Goal: Task Accomplishment & Management: Use online tool/utility

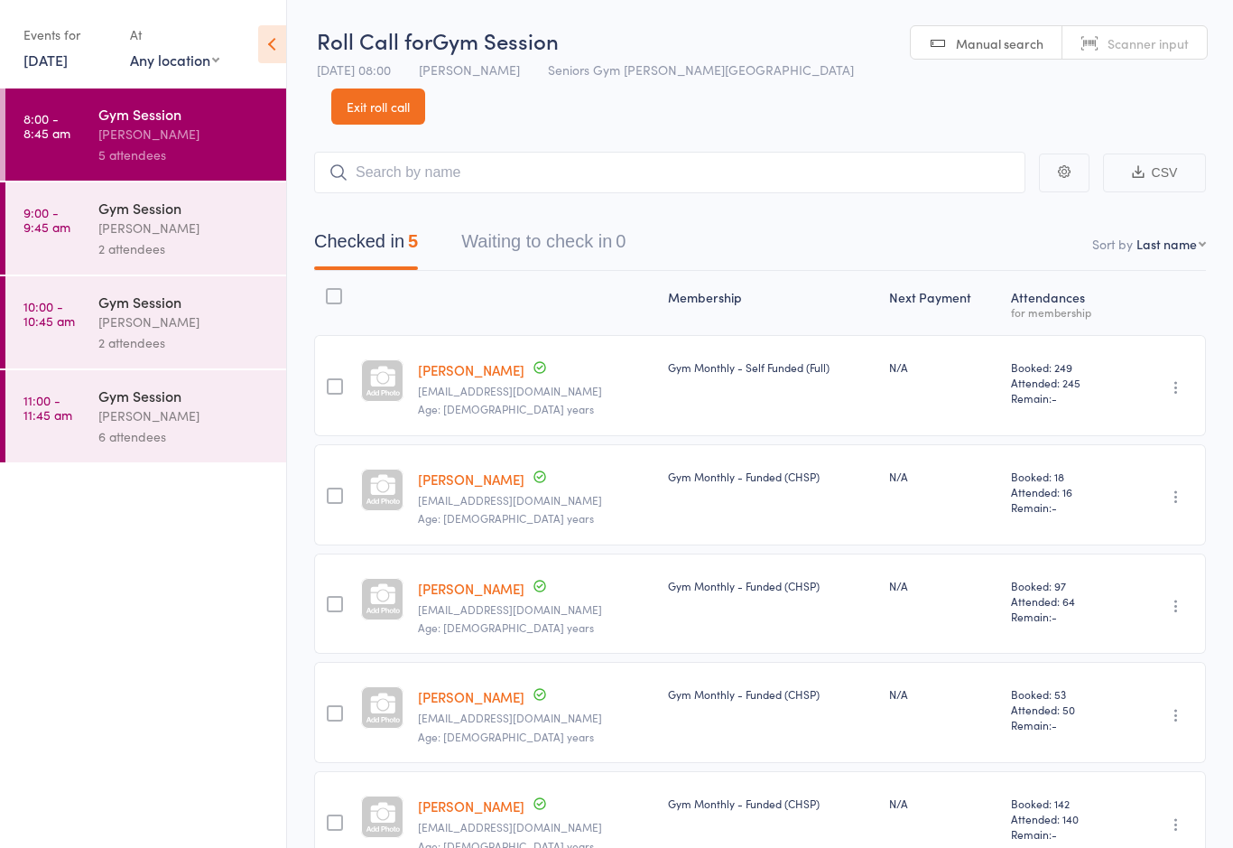
click at [126, 426] on div "[PERSON_NAME]" at bounding box center [184, 415] width 172 height 21
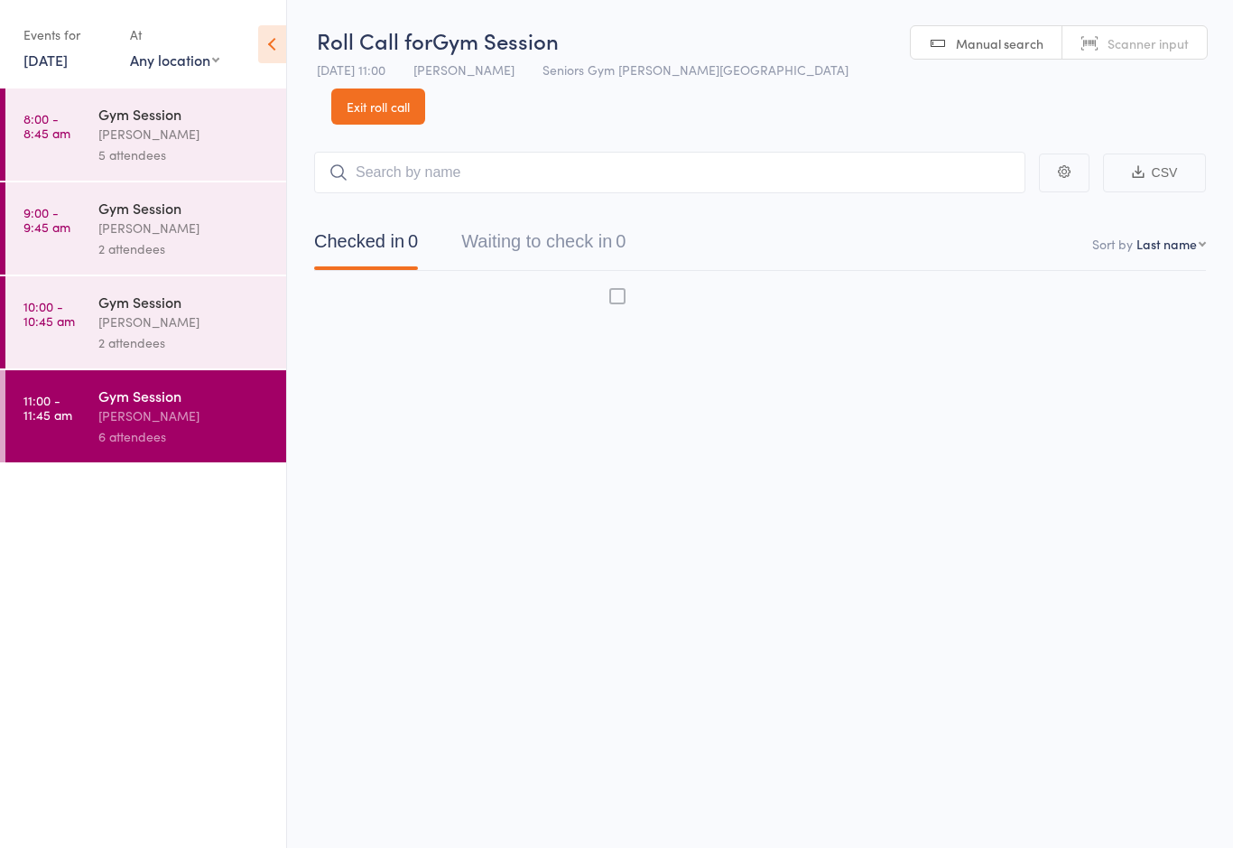
click at [97, 338] on link "10:00 - 10:45 am Gym Session [PERSON_NAME] 2 attendees" at bounding box center [145, 322] width 281 height 92
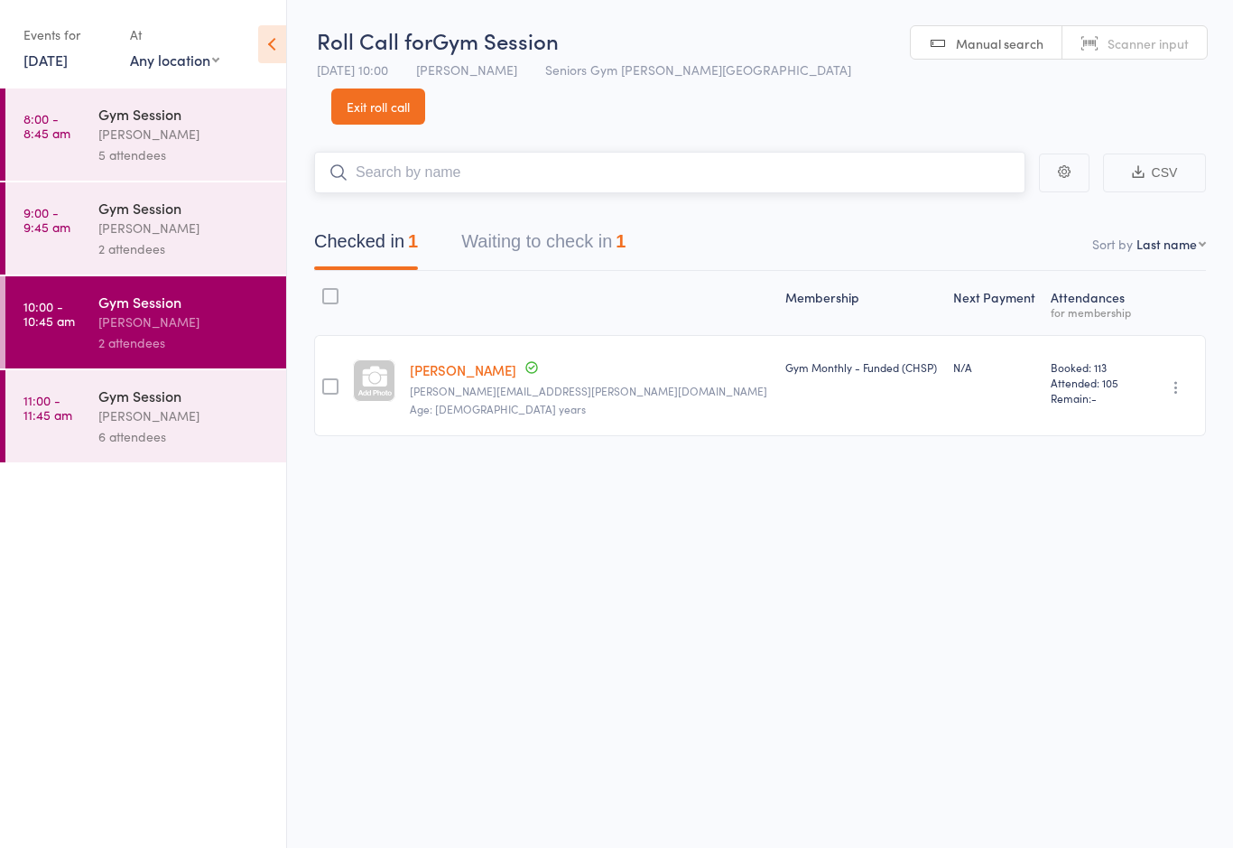
click at [584, 225] on button "Waiting to check in 1" at bounding box center [543, 246] width 164 height 48
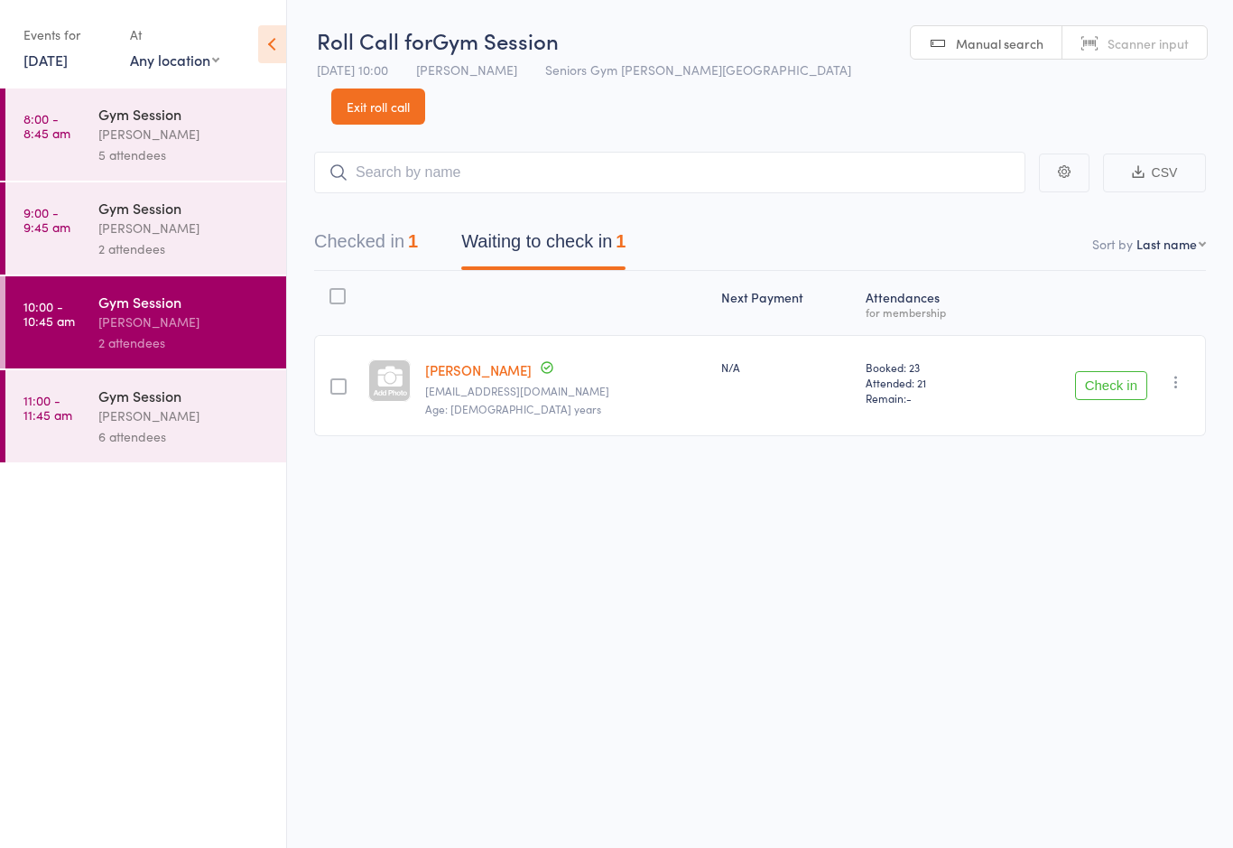
click at [1107, 371] on button "Check in" at bounding box center [1111, 385] width 72 height 29
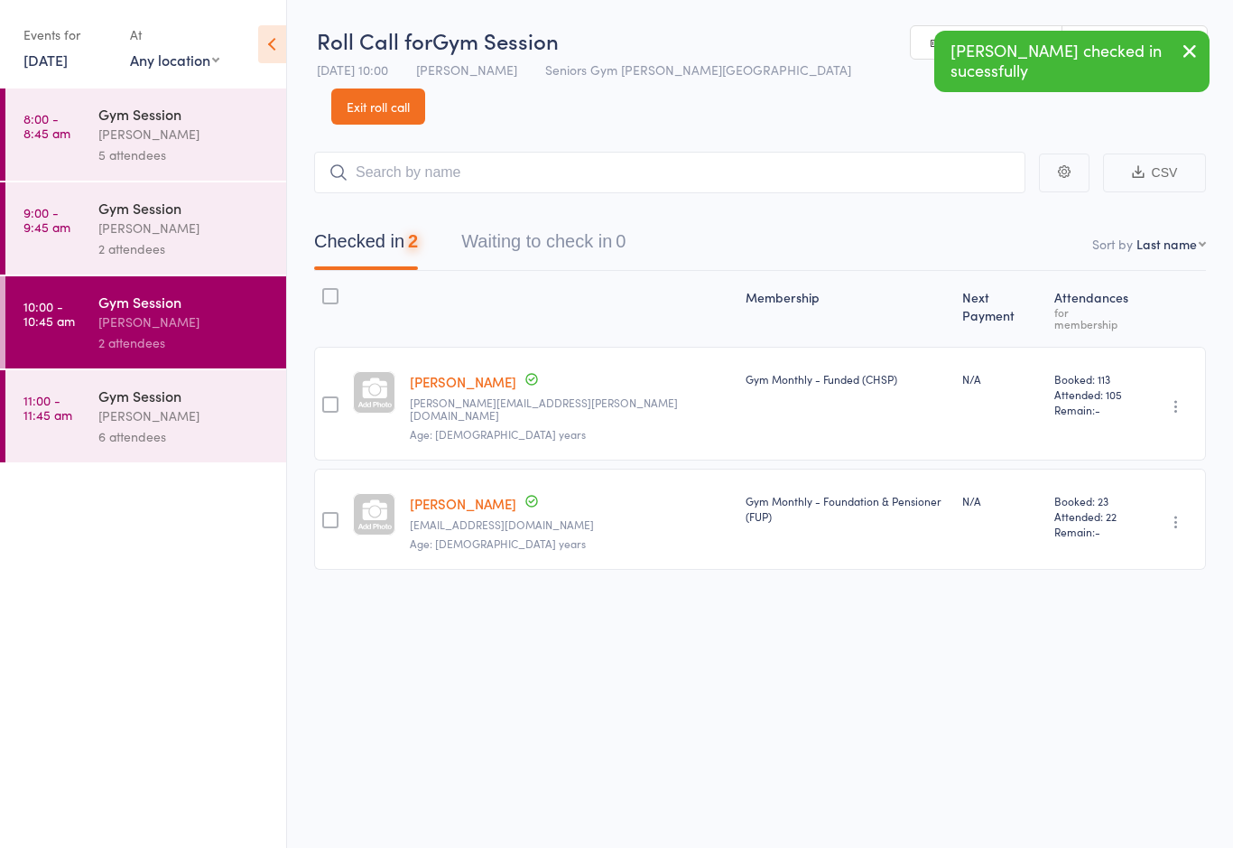
click at [132, 426] on div "[PERSON_NAME]" at bounding box center [184, 415] width 172 height 21
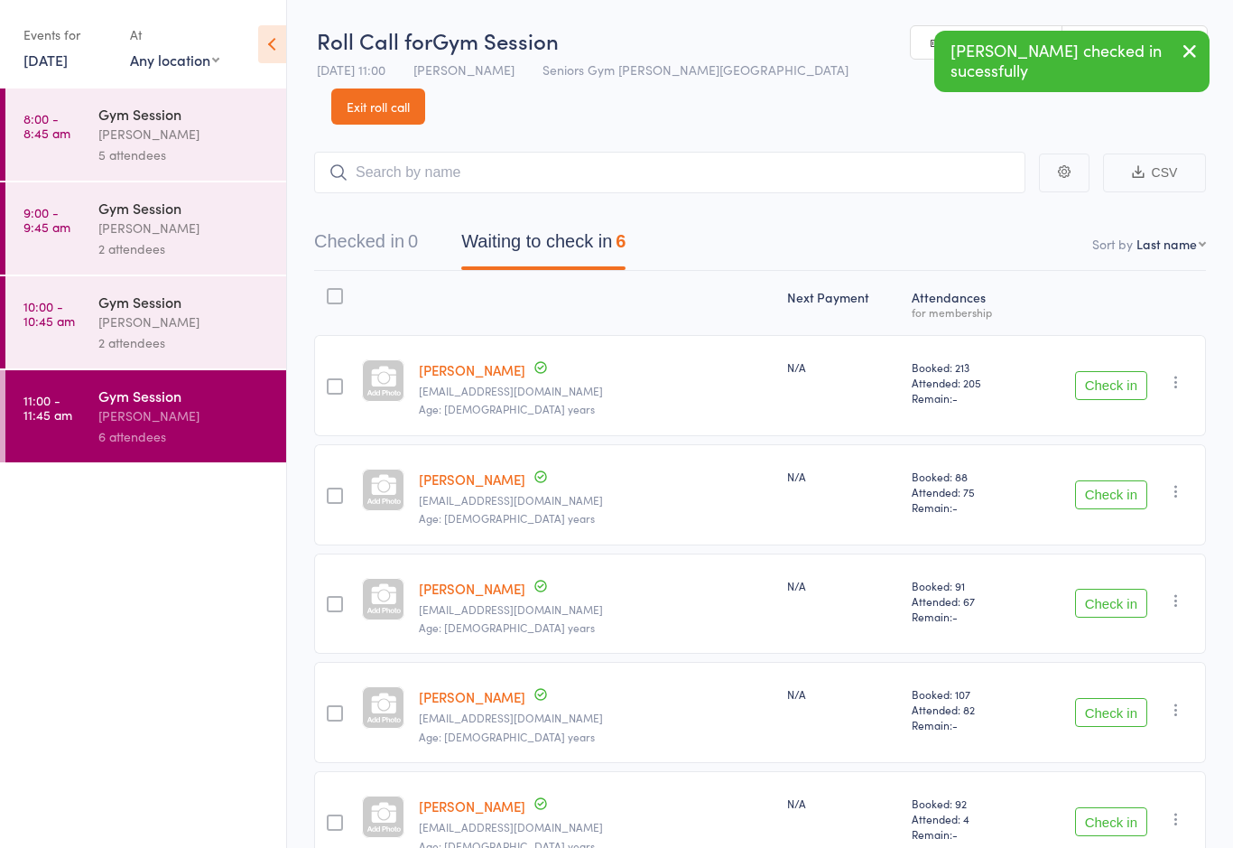
click at [1114, 371] on button "Check in" at bounding box center [1111, 385] width 72 height 29
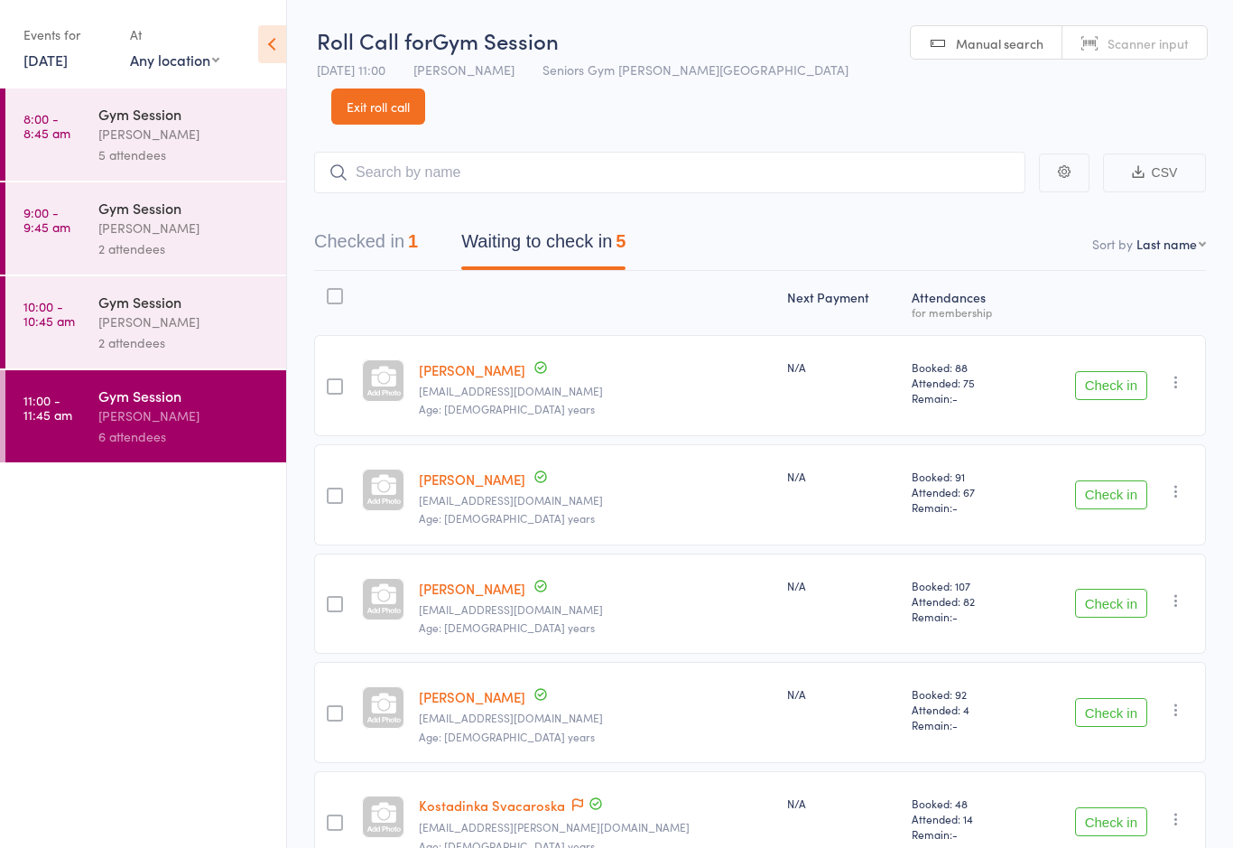
click at [1110, 480] on button "Check in" at bounding box center [1111, 494] width 72 height 29
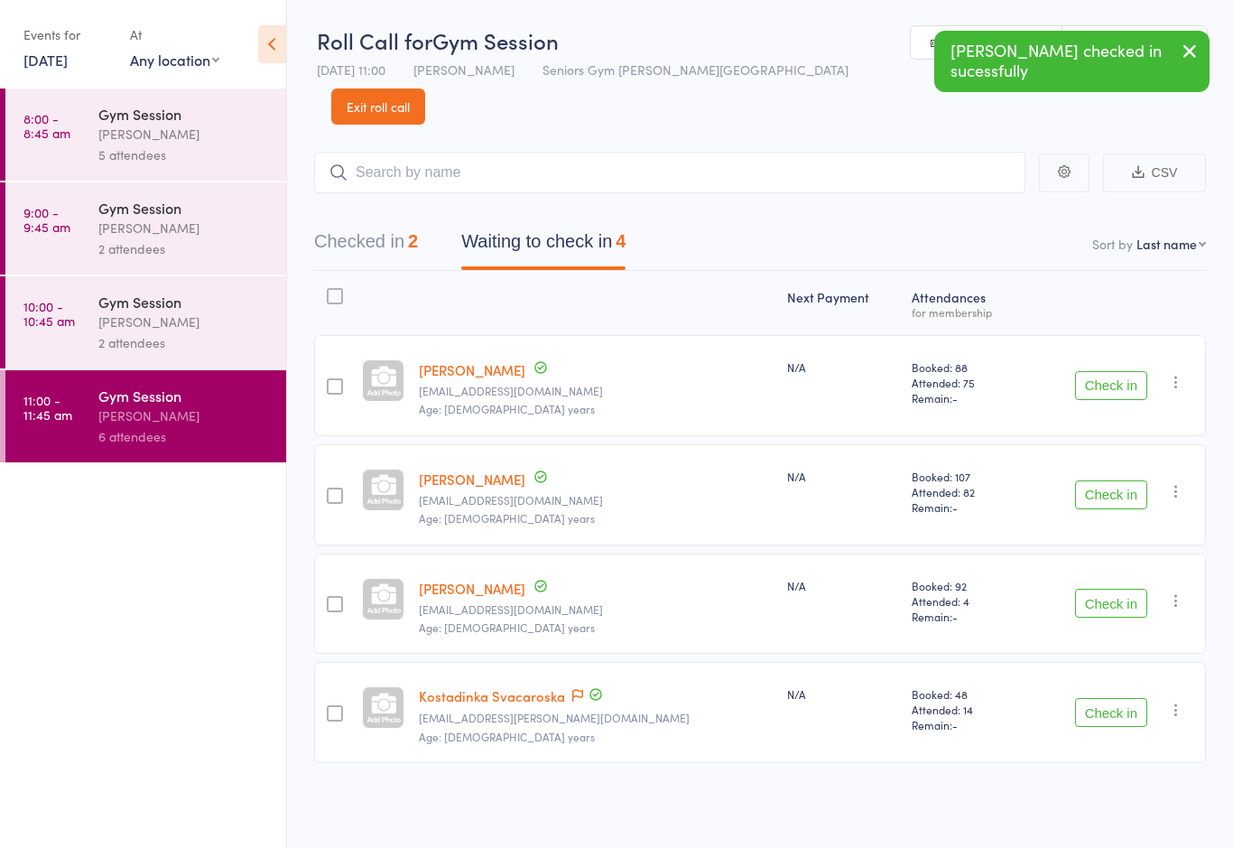
click at [1096, 480] on button "Check in" at bounding box center [1111, 494] width 72 height 29
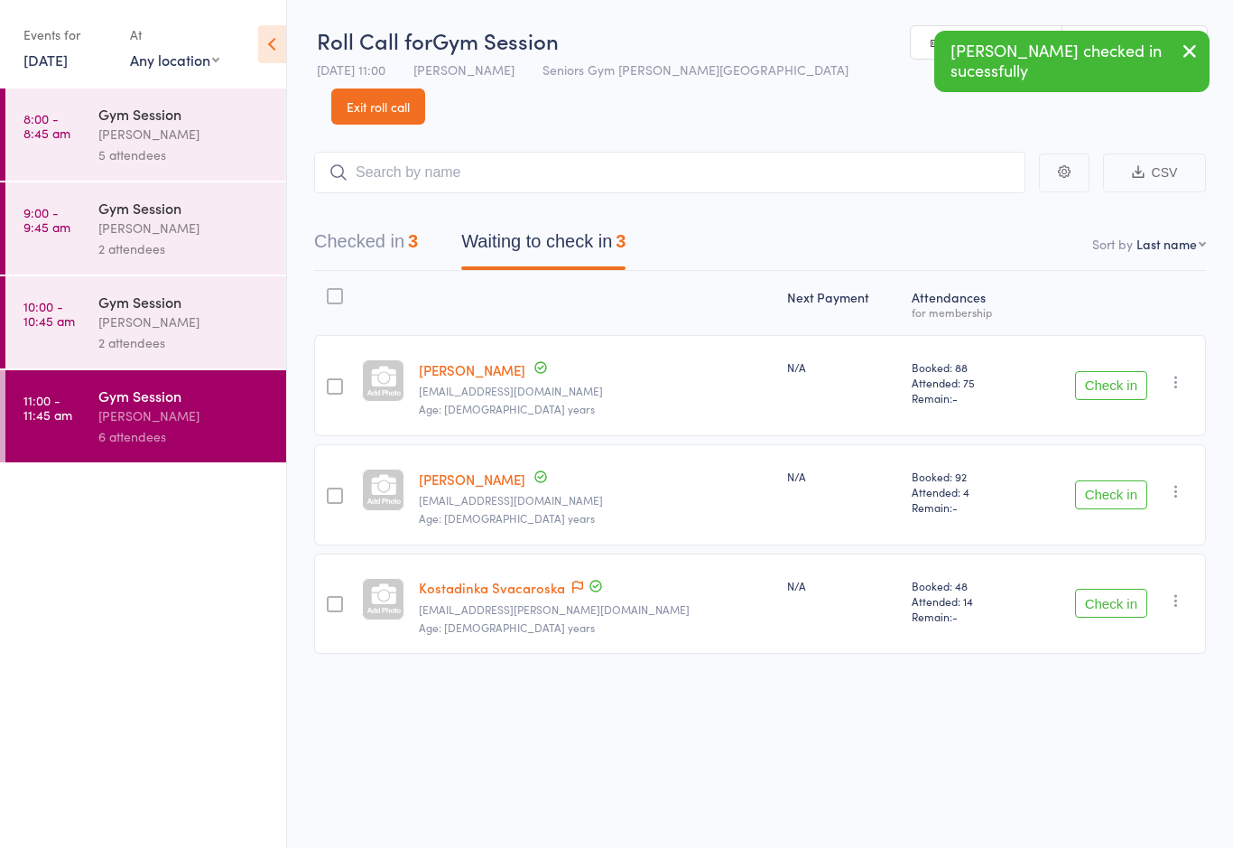
click at [1108, 589] on button "Check in" at bounding box center [1111, 603] width 72 height 29
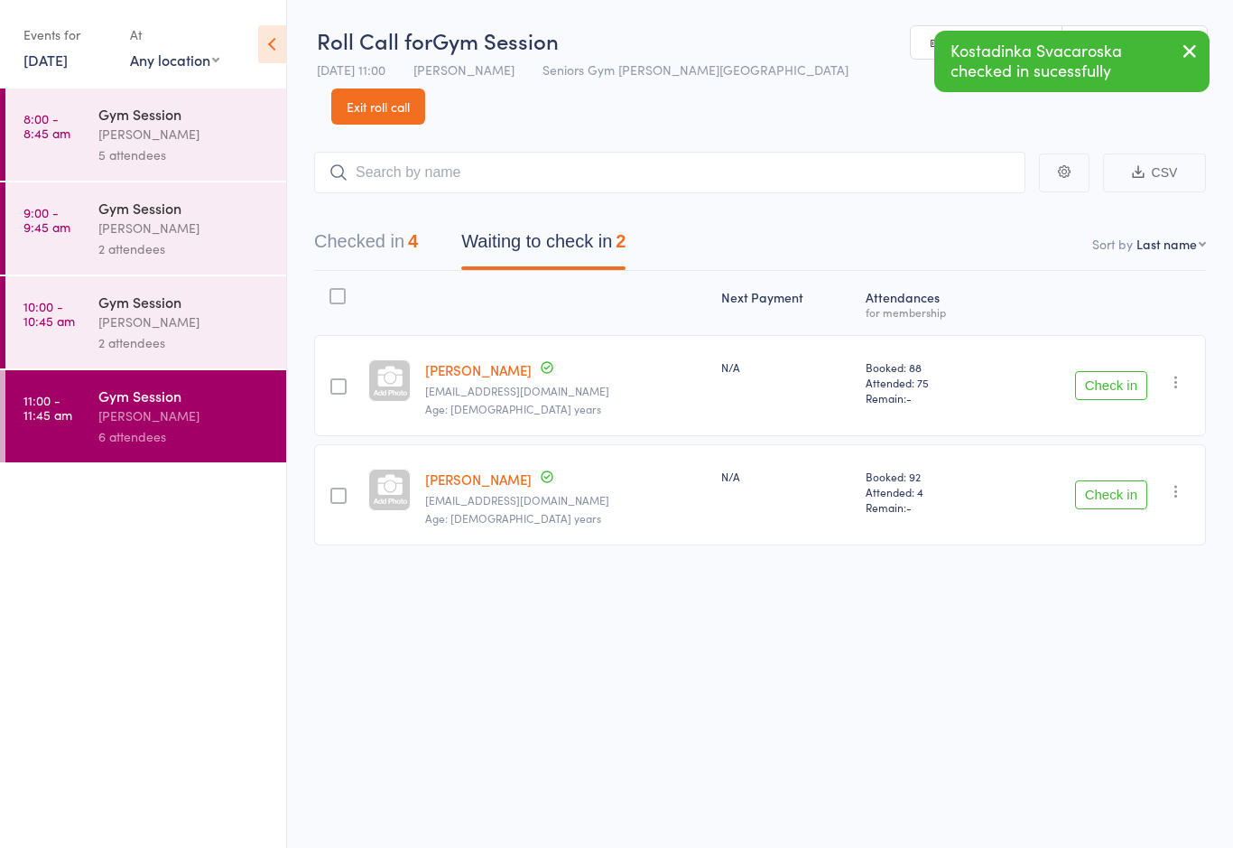
click at [1106, 480] on button "Check in" at bounding box center [1111, 494] width 72 height 29
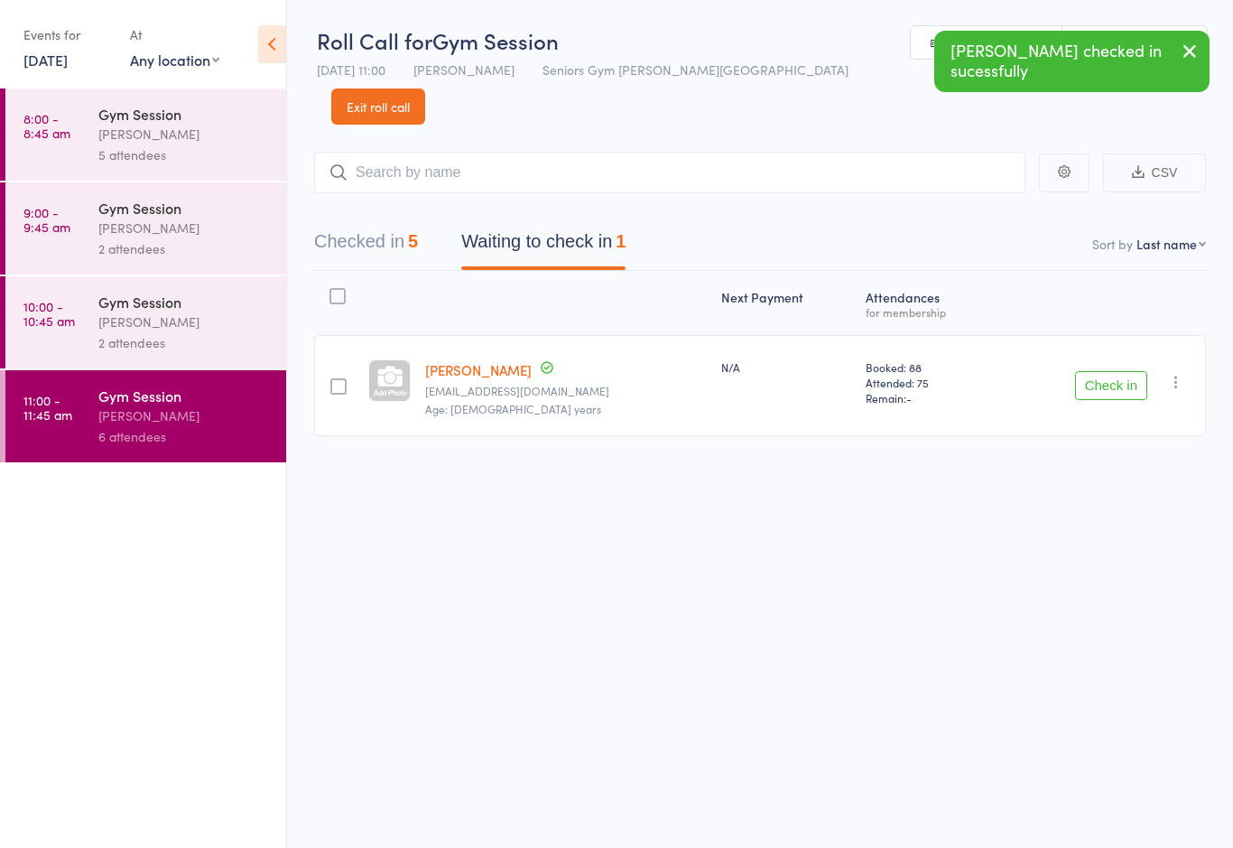
click at [361, 223] on button "Checked in 5" at bounding box center [366, 246] width 104 height 48
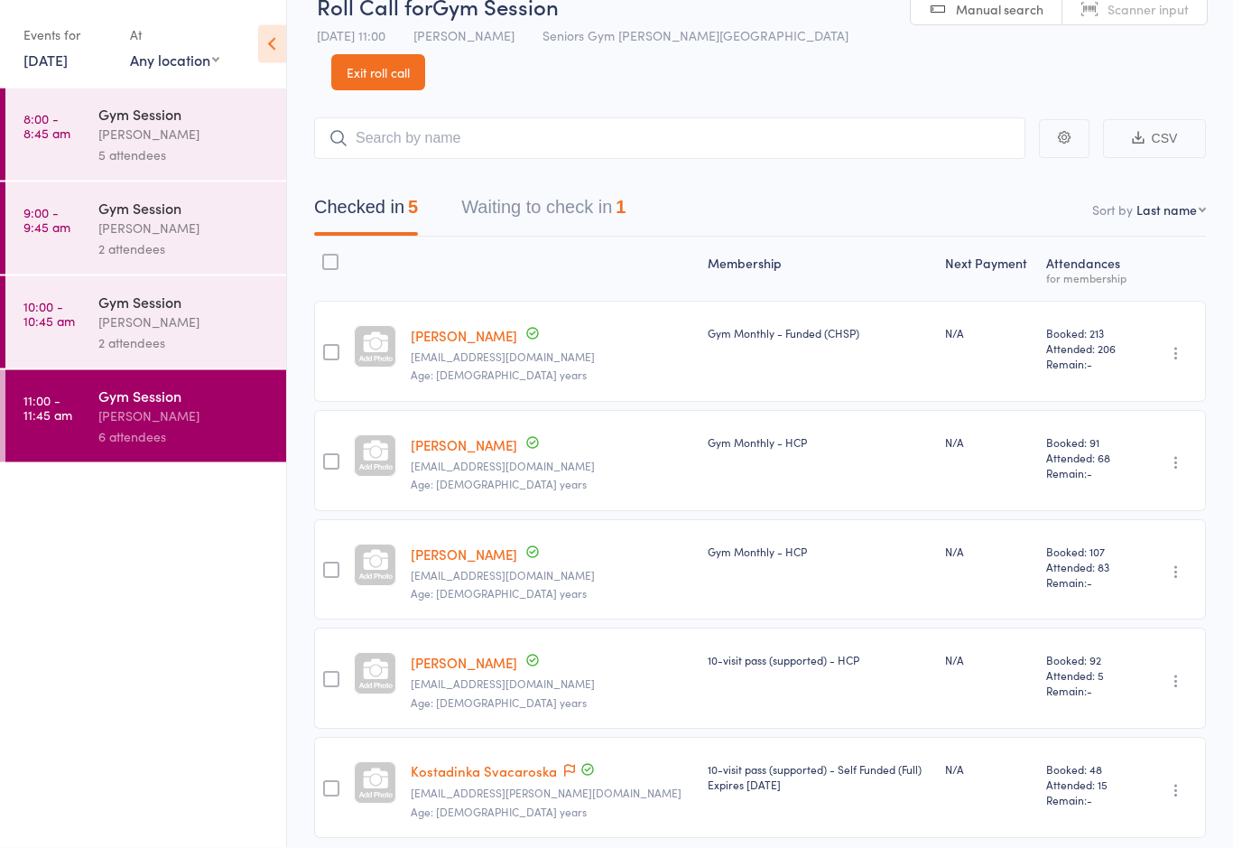
scroll to position [40, 0]
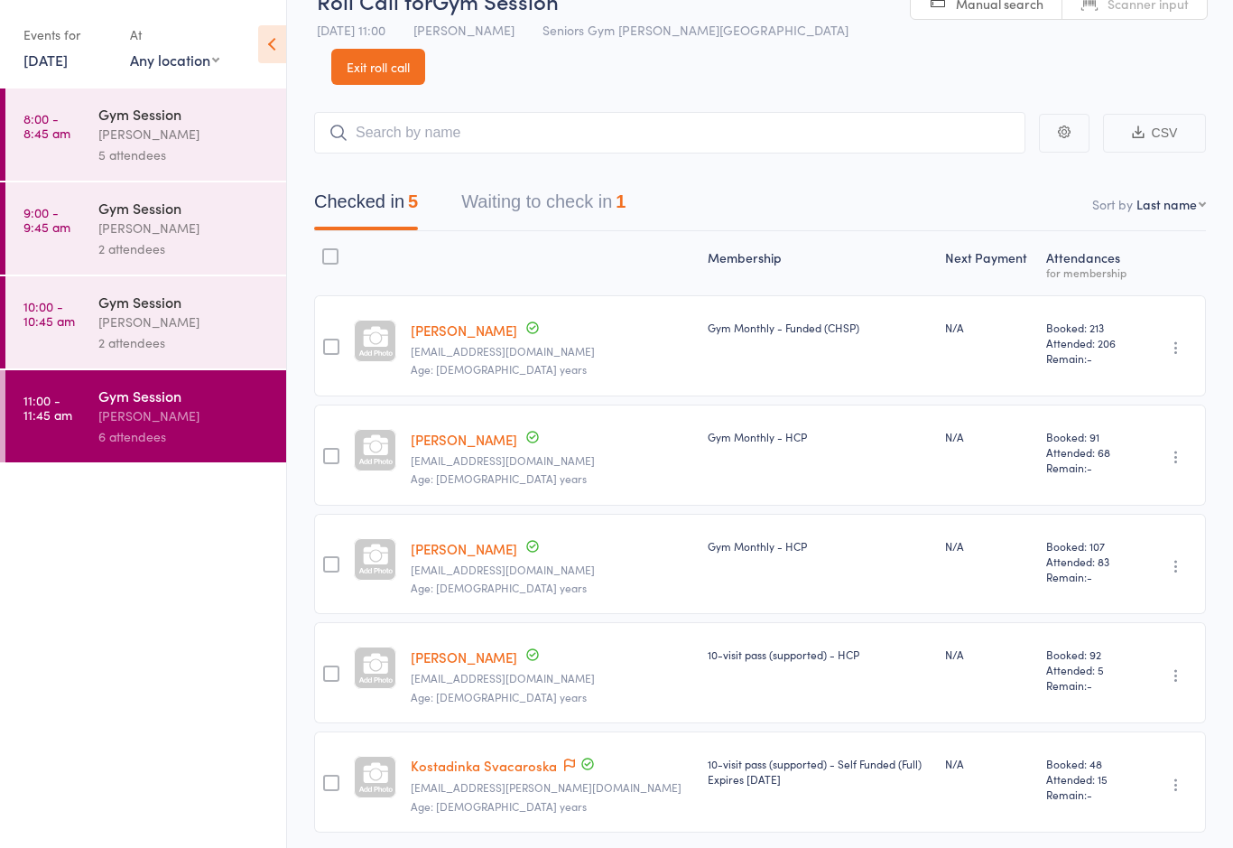
click at [1178, 775] on icon "button" at bounding box center [1176, 784] width 18 height 18
click at [1167, 774] on button "button" at bounding box center [1176, 785] width 22 height 22
click at [1118, 809] on li "Undo check-in" at bounding box center [1111, 820] width 149 height 23
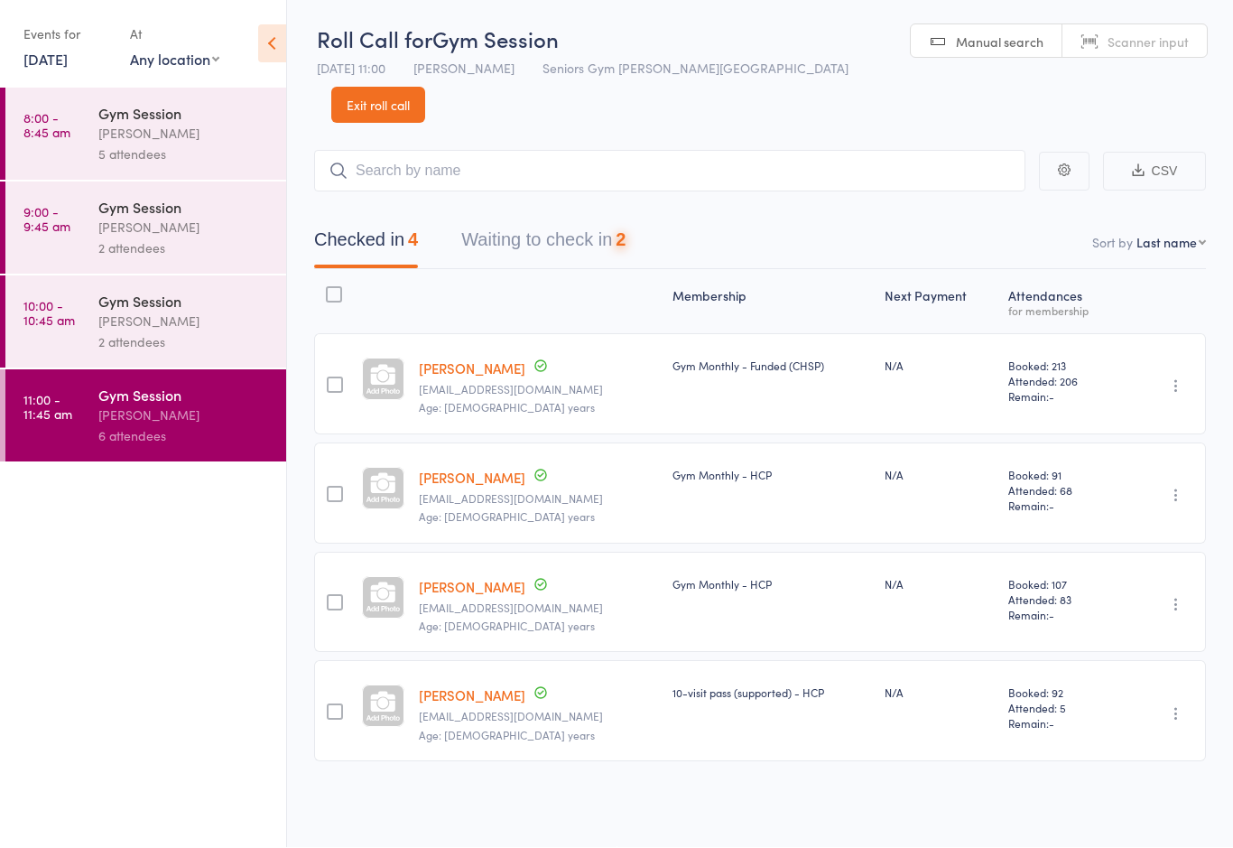
scroll to position [13, 0]
click at [612, 221] on button "Waiting to check in 2" at bounding box center [543, 245] width 164 height 48
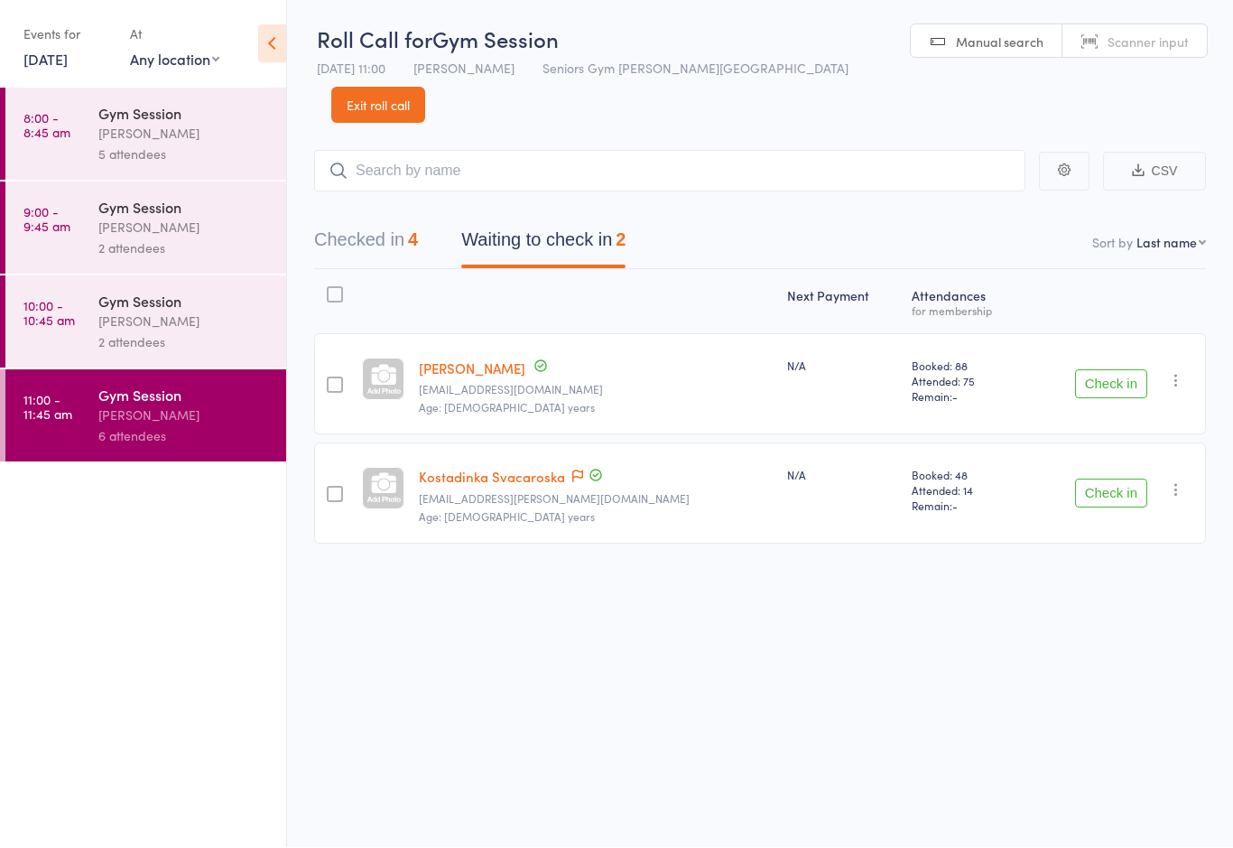
click at [43, 70] on link "[DATE]" at bounding box center [45, 60] width 44 height 20
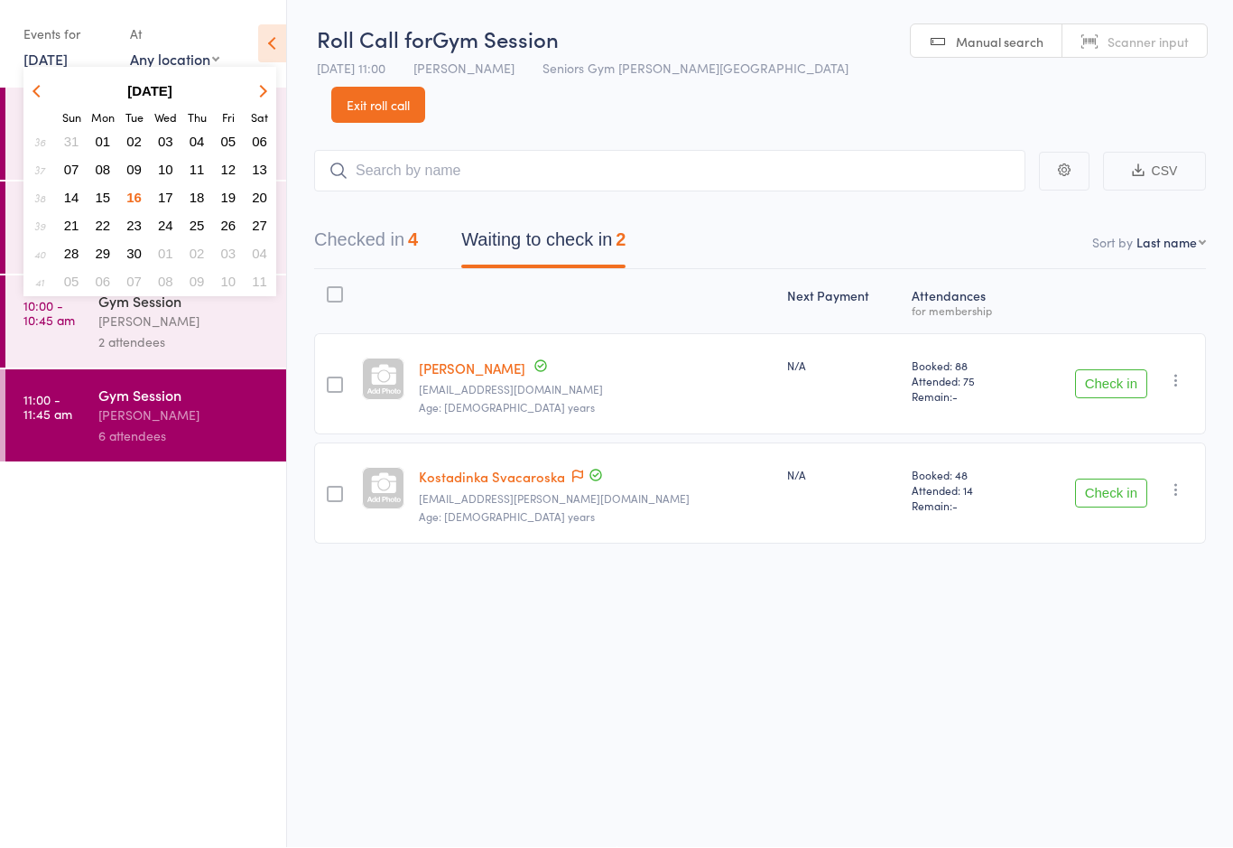
click at [160, 201] on span "17" at bounding box center [165, 197] width 15 height 15
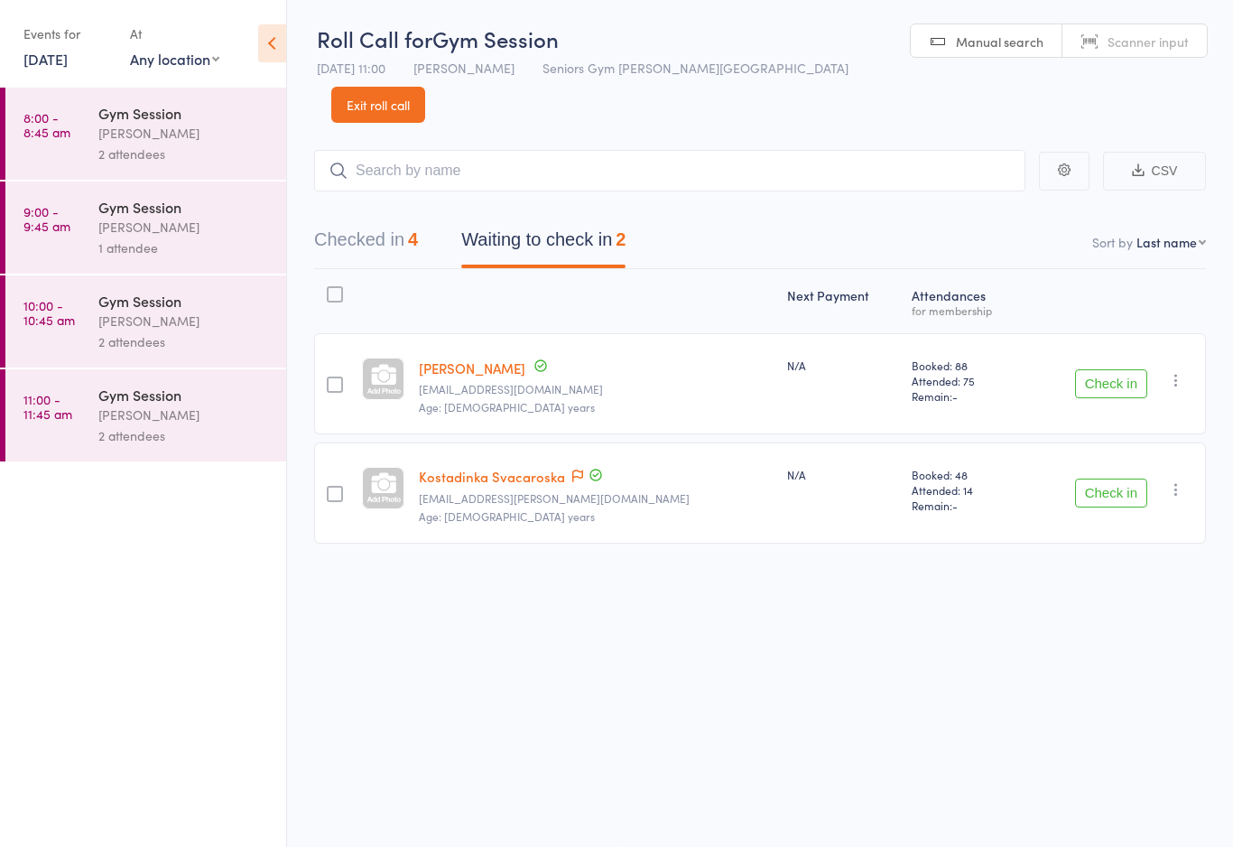
click at [95, 153] on link "8:00 - 8:45 am Gym Session [PERSON_NAME] 2 attendees" at bounding box center [145, 134] width 281 height 92
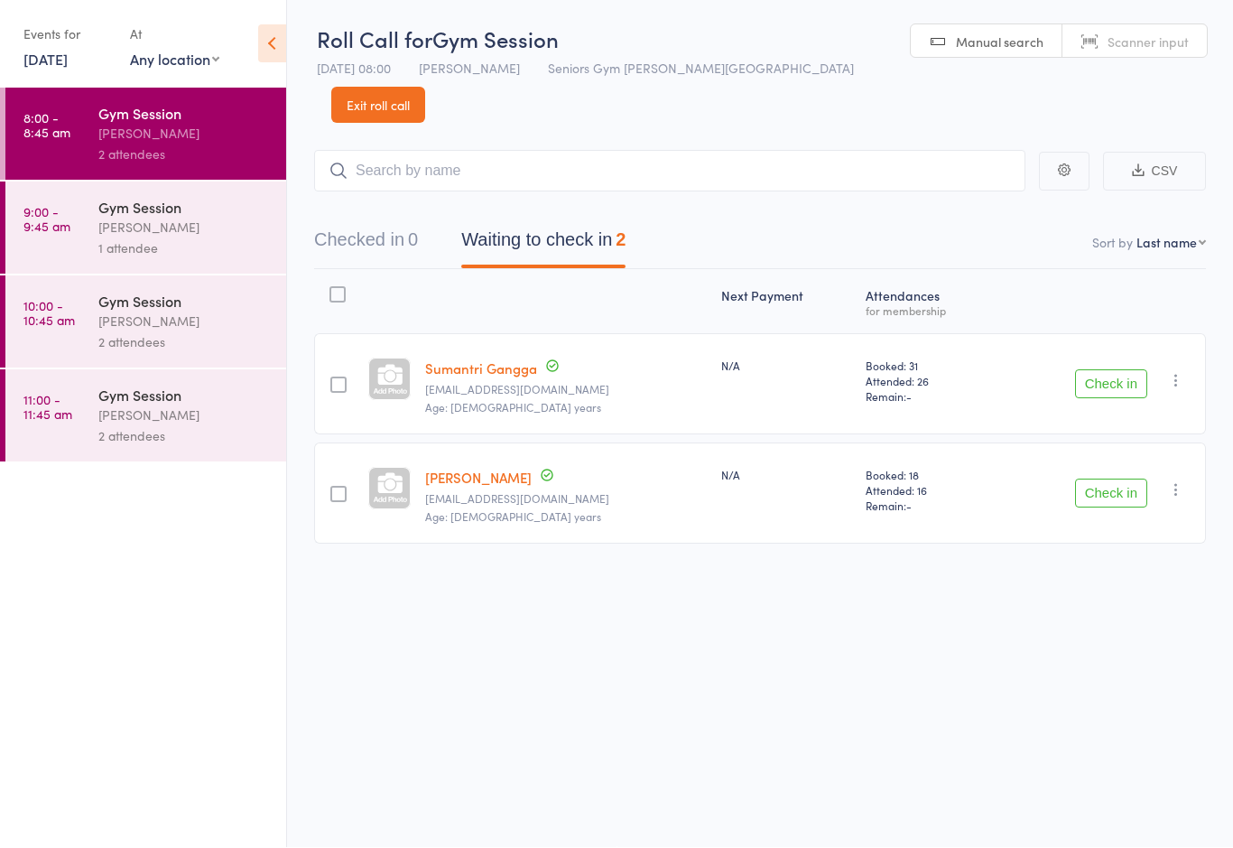
click at [122, 227] on div "[PERSON_NAME]" at bounding box center [184, 228] width 172 height 21
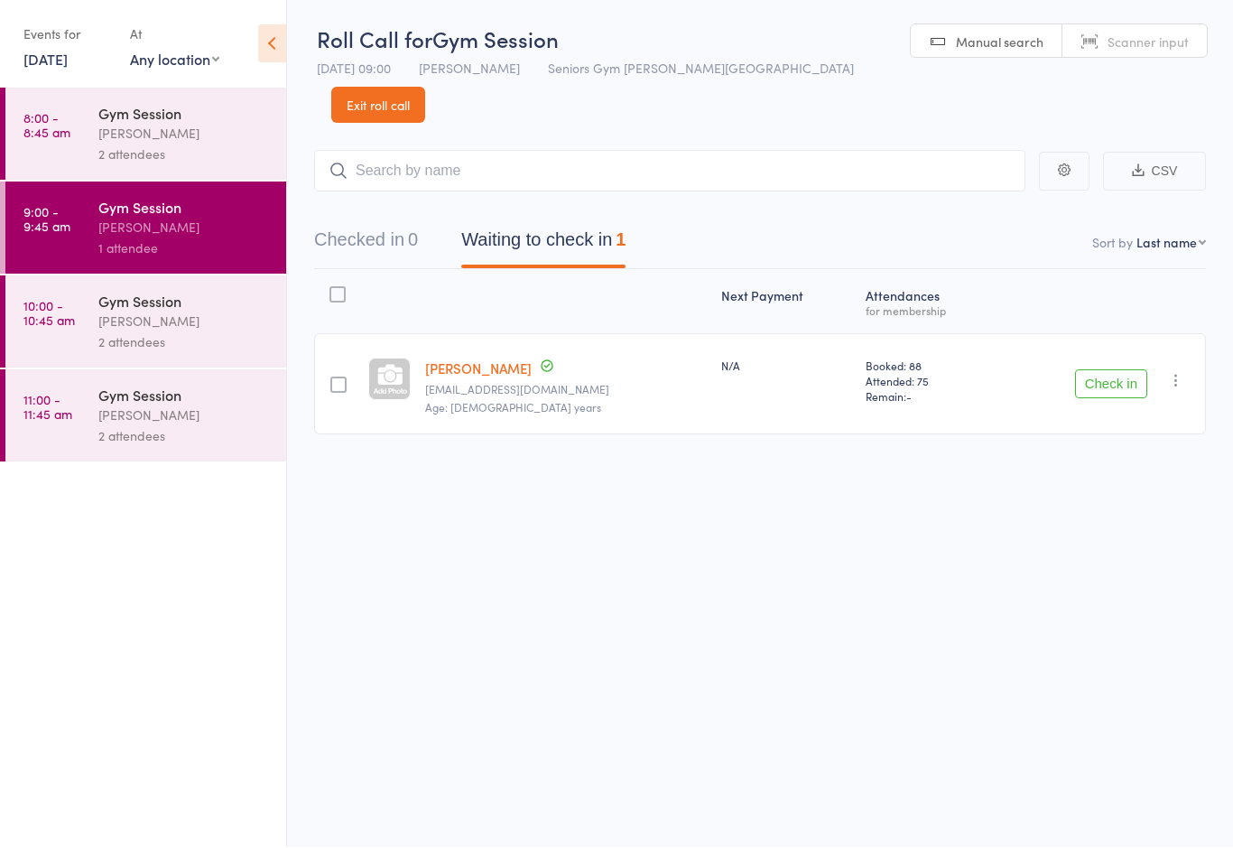
click at [214, 340] on div "2 attendees" at bounding box center [184, 342] width 172 height 21
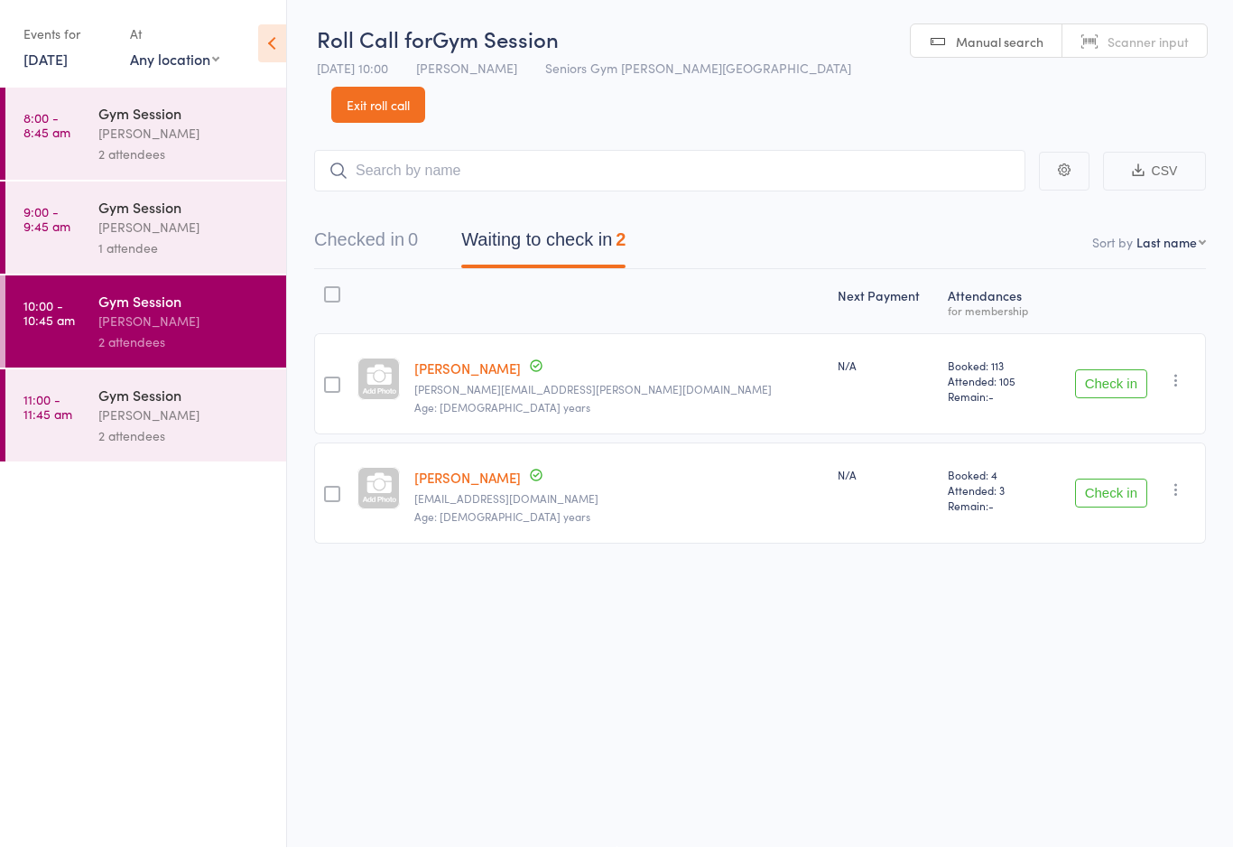
click at [117, 462] on div "Gym Session [PERSON_NAME] 2 attendees" at bounding box center [192, 416] width 188 height 92
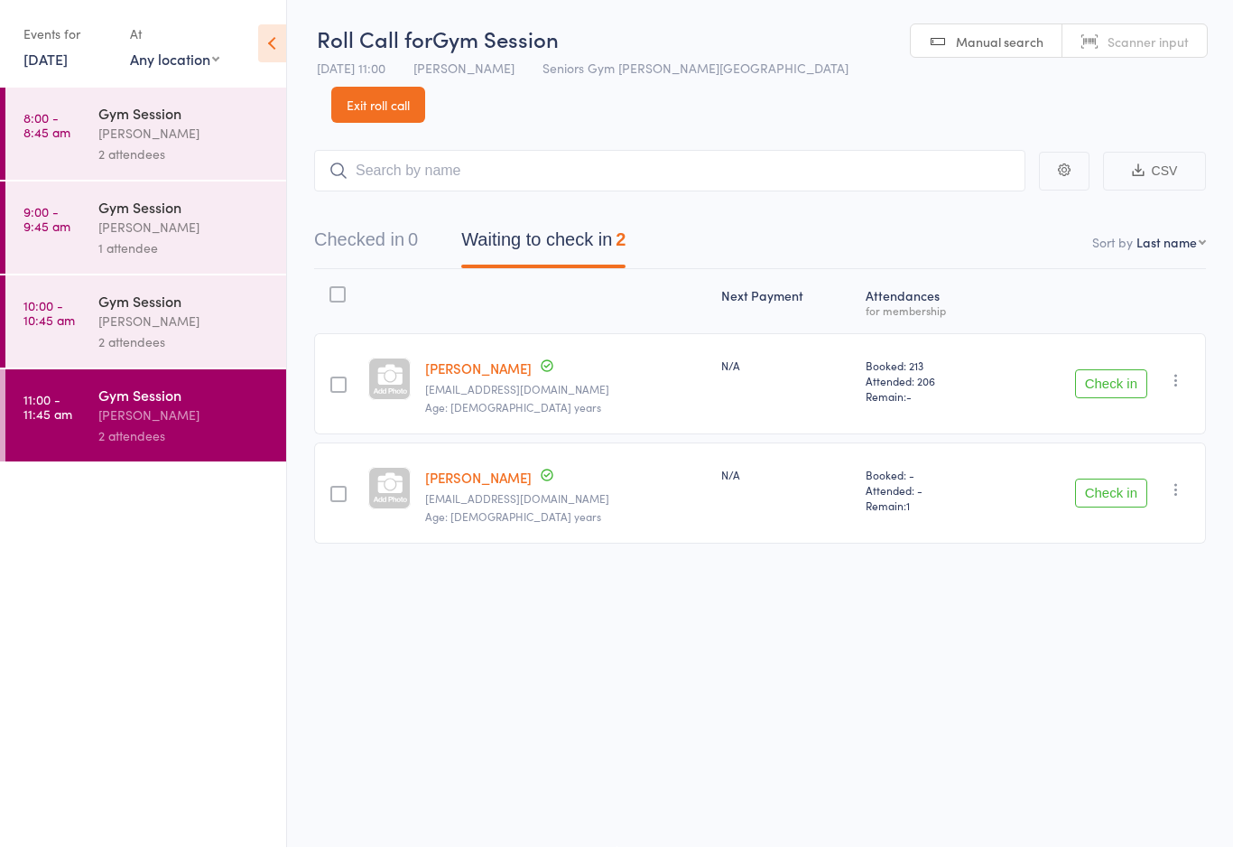
click at [79, 148] on link "8:00 - 8:45 am Gym Session [PERSON_NAME] 2 attendees" at bounding box center [145, 134] width 281 height 92
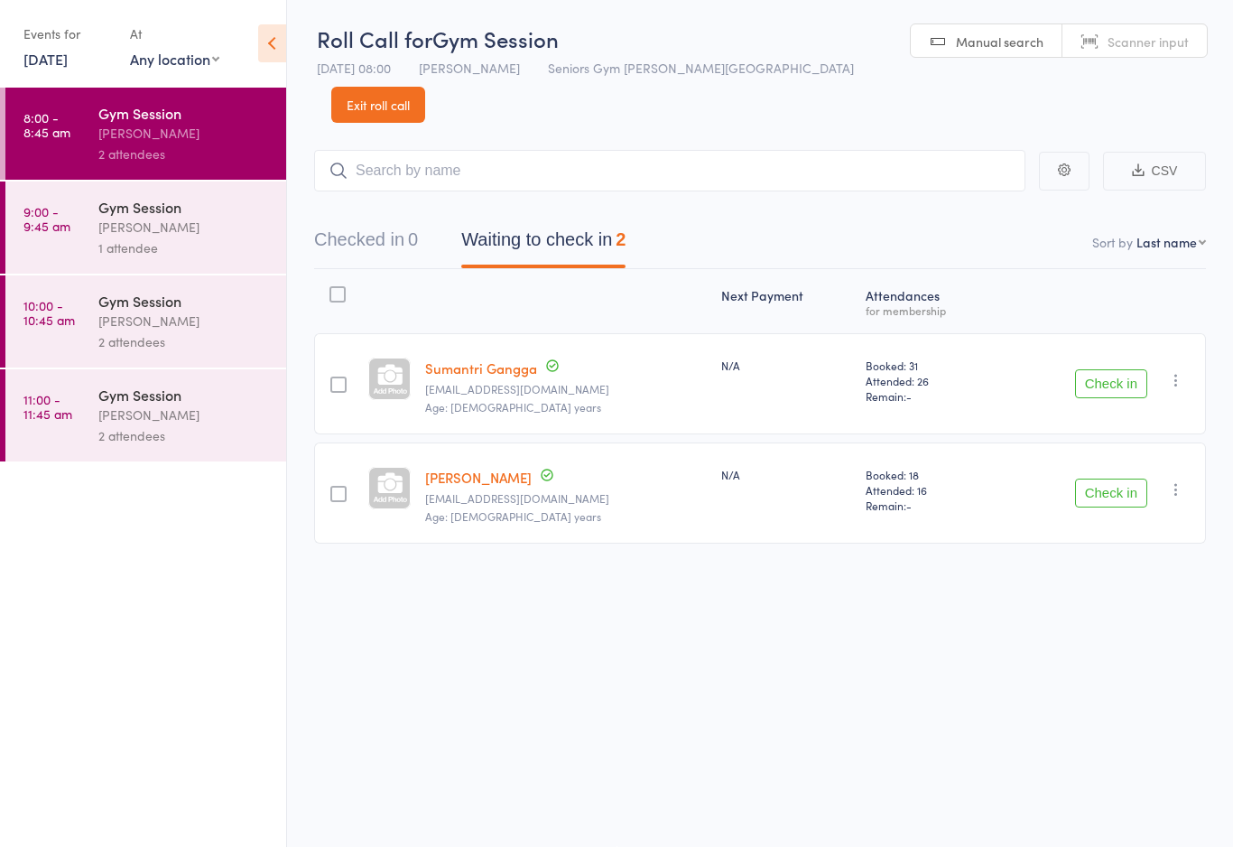
click at [48, 59] on link "[DATE]" at bounding box center [45, 60] width 44 height 20
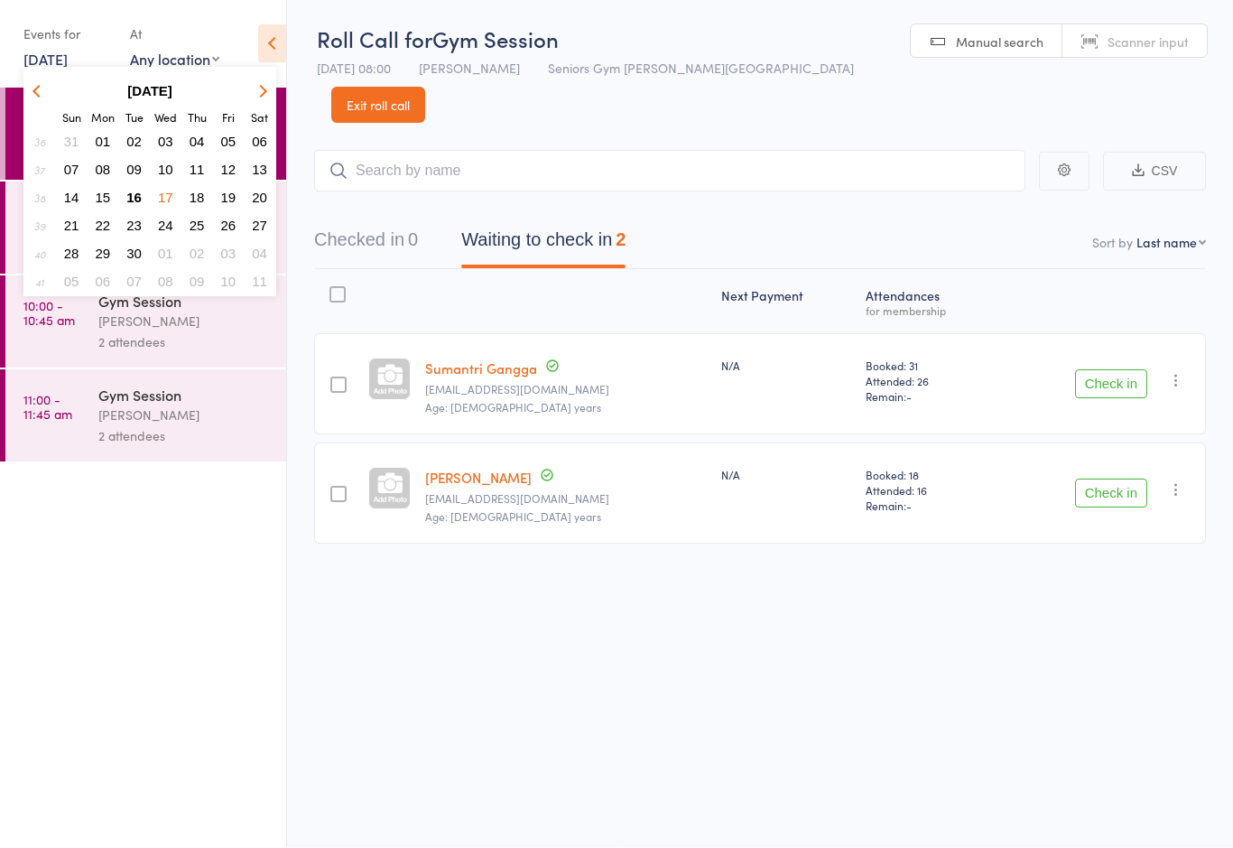
click at [133, 206] on span "16" at bounding box center [133, 197] width 15 height 15
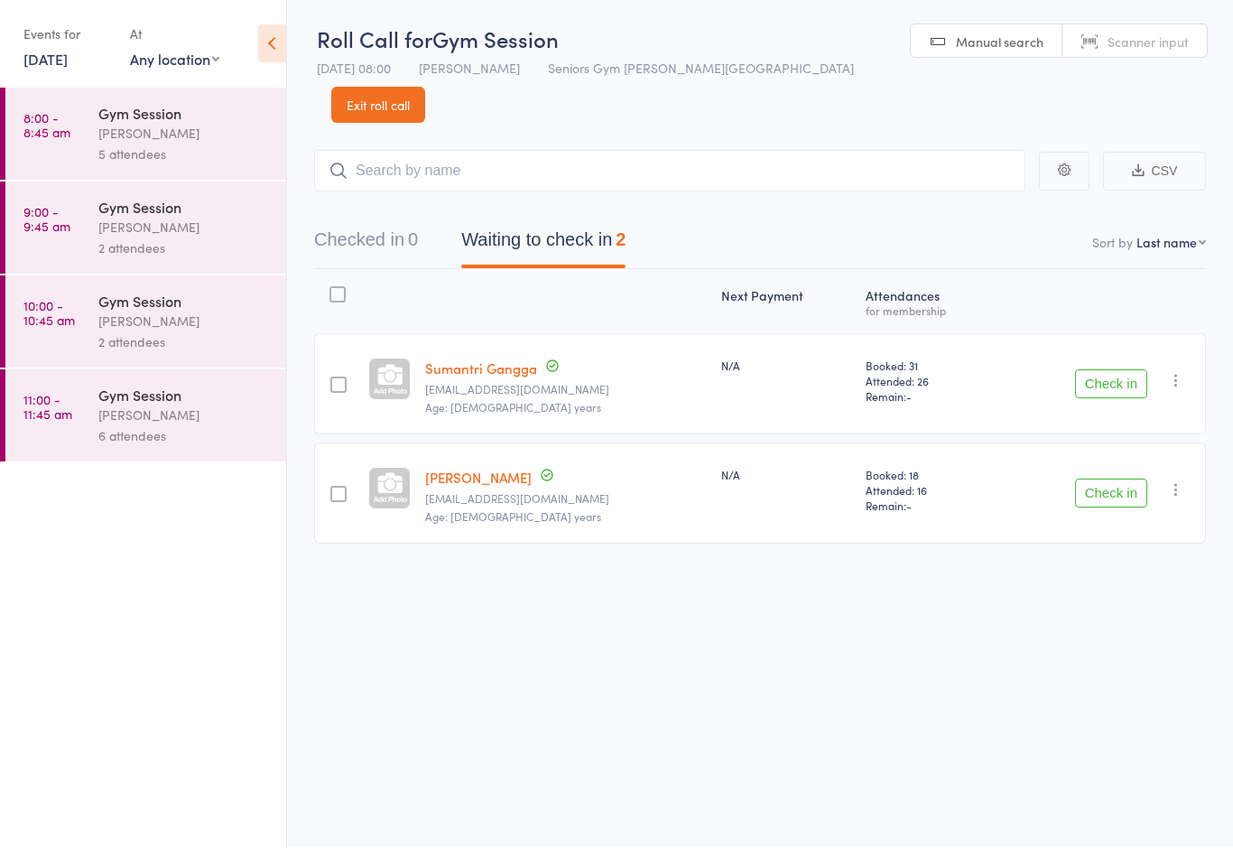
click at [120, 393] on div "Gym Session" at bounding box center [184, 395] width 172 height 20
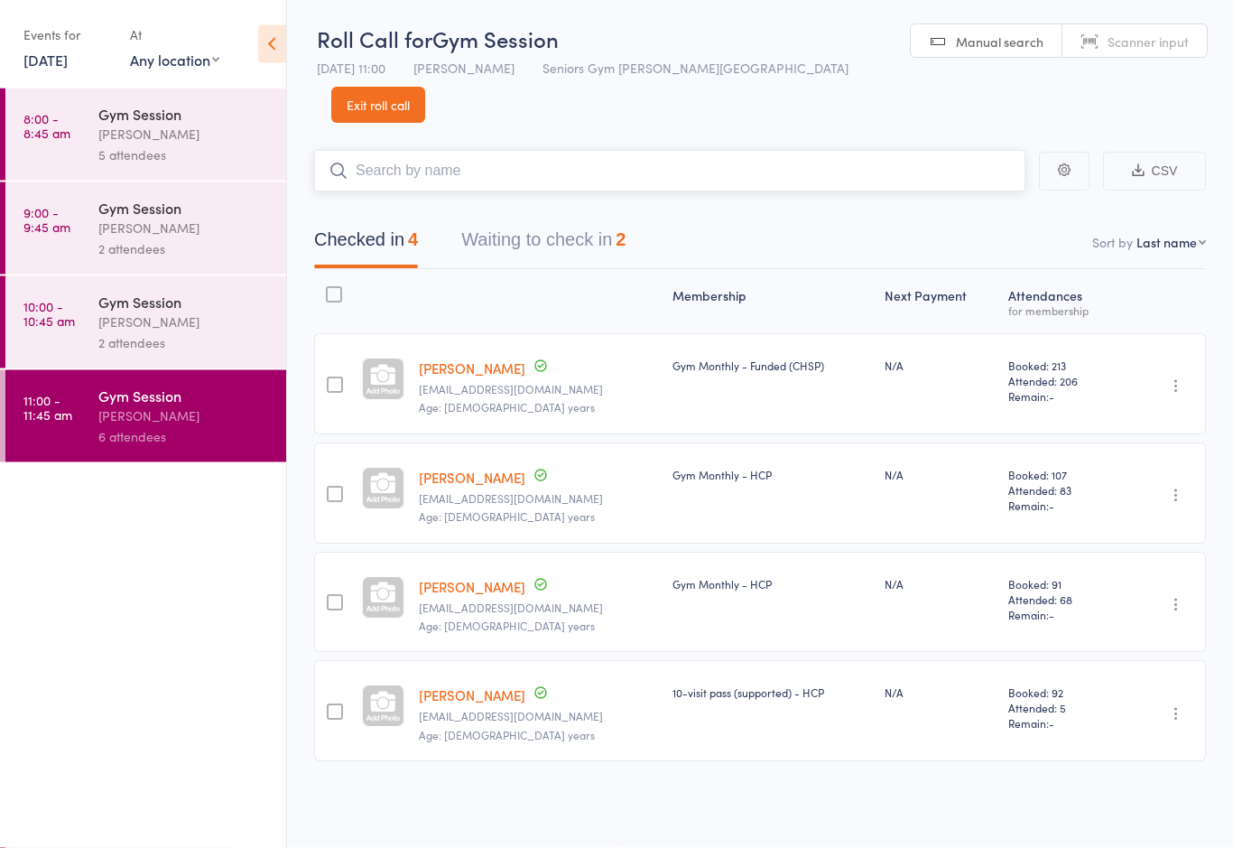
click at [615, 221] on button "Waiting to check in 2" at bounding box center [543, 245] width 164 height 48
